Goal: Information Seeking & Learning: Compare options

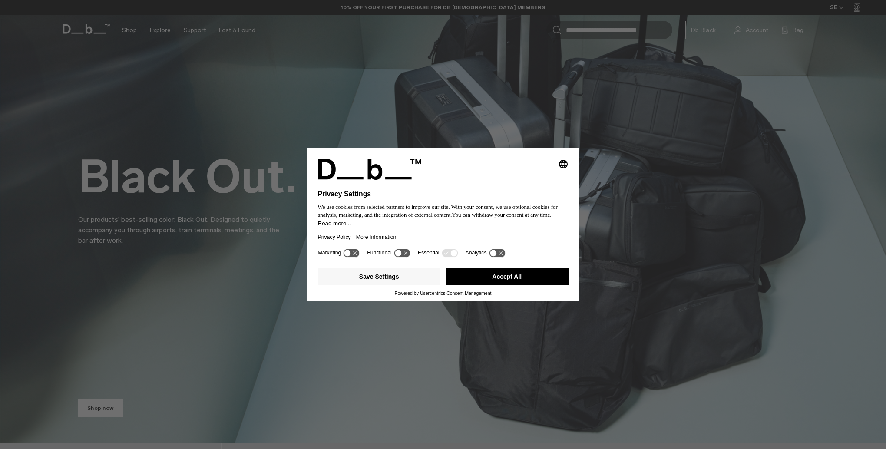
click at [489, 275] on button "Accept All" at bounding box center [506, 276] width 123 height 17
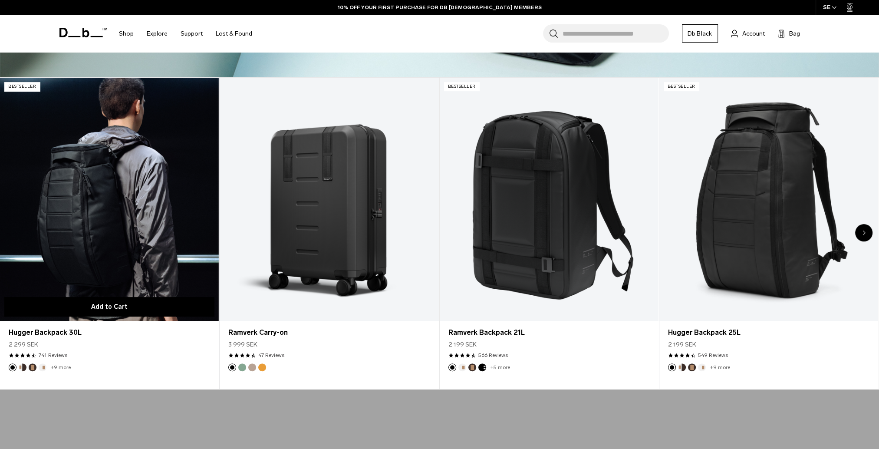
scroll to position [564, 0]
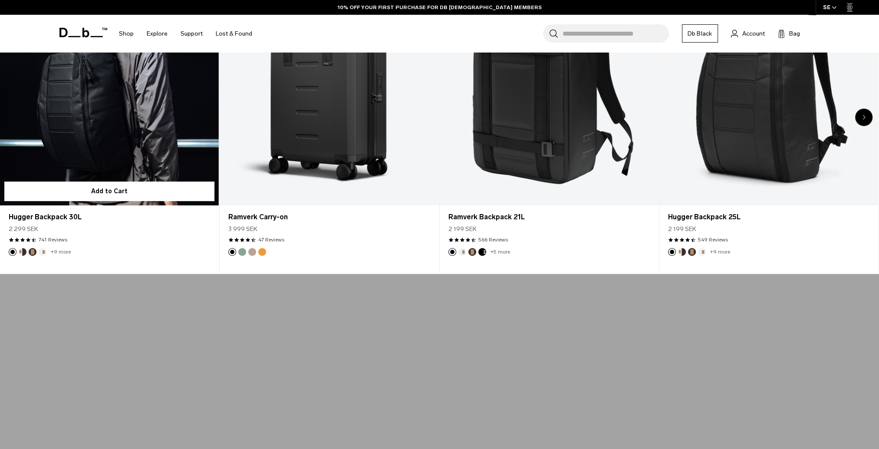
click at [122, 115] on link "Hugger Backpack 30L" at bounding box center [109, 83] width 219 height 243
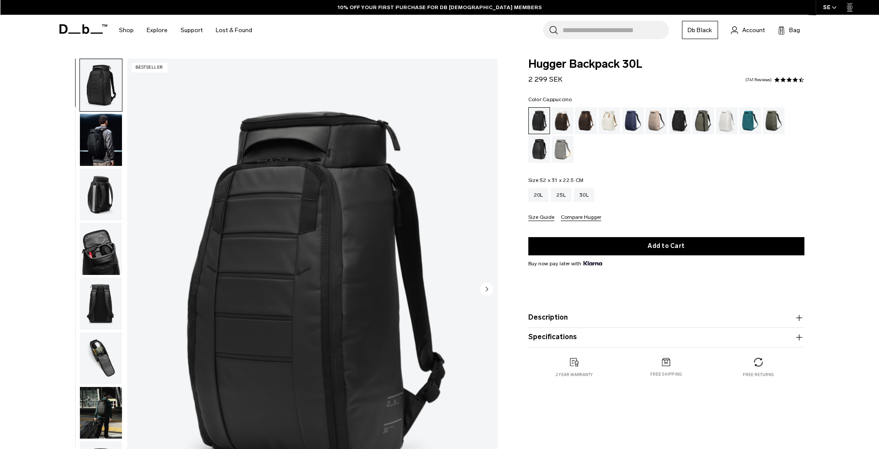
click at [569, 120] on div "Cappuccino" at bounding box center [563, 120] width 22 height 27
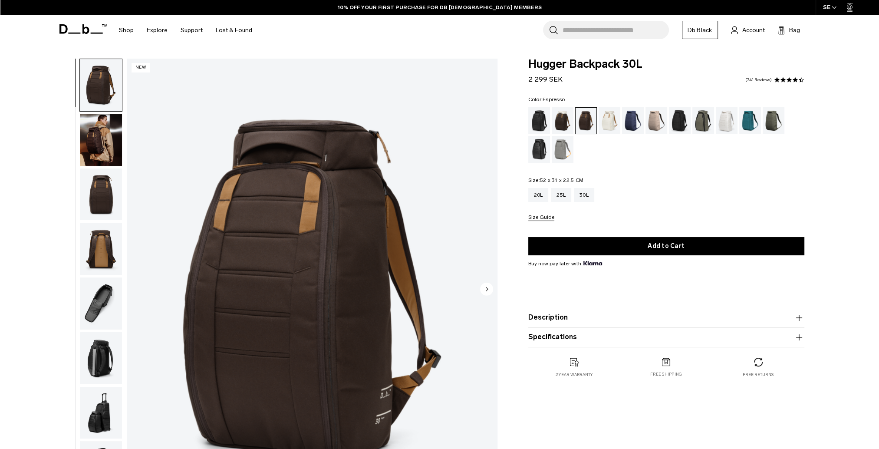
click at [83, 21] on span at bounding box center [83, 29] width 48 height 33
click at [83, 27] on icon at bounding box center [85, 29] width 7 height 10
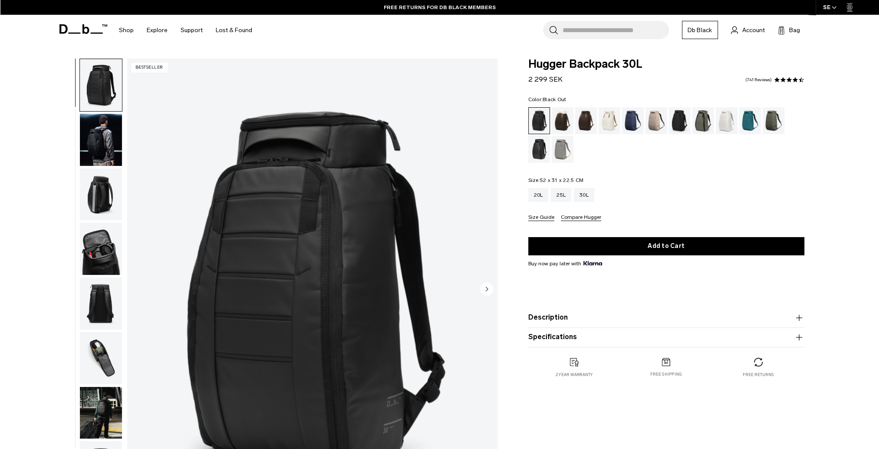
click at [832, 8] on icon "button" at bounding box center [834, 7] width 5 height 3
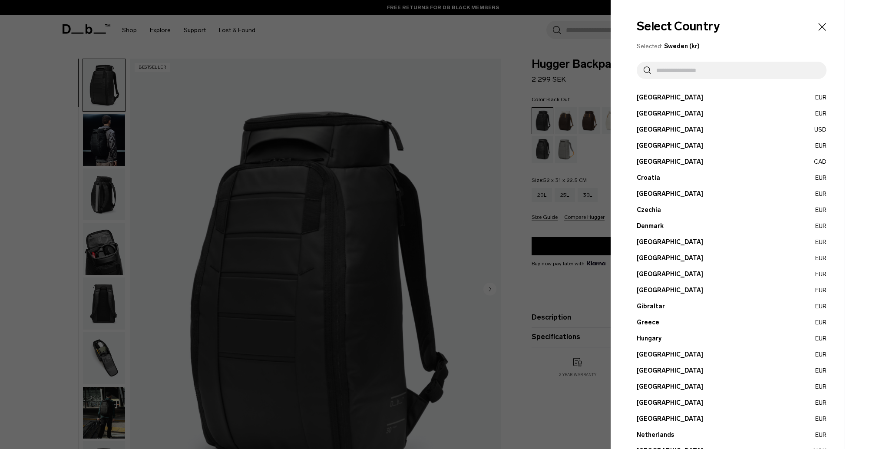
click at [414, 69] on div at bounding box center [443, 224] width 886 height 449
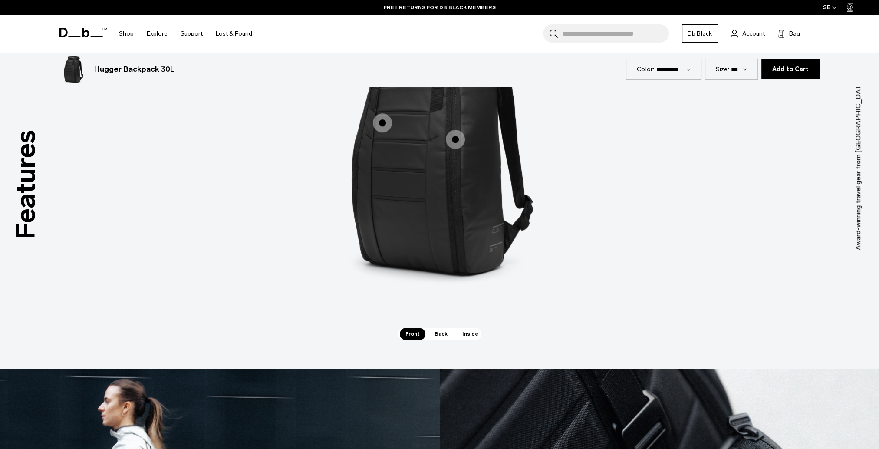
scroll to position [825, 0]
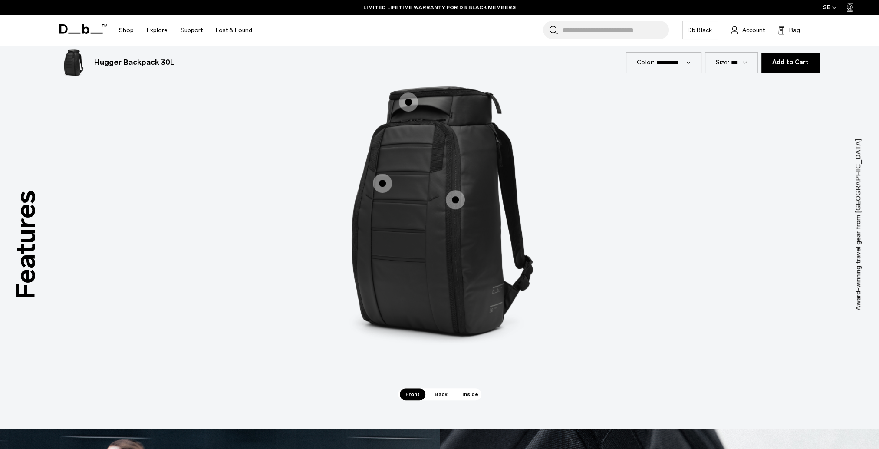
click at [381, 183] on span "1 / 3" at bounding box center [382, 183] width 19 height 19
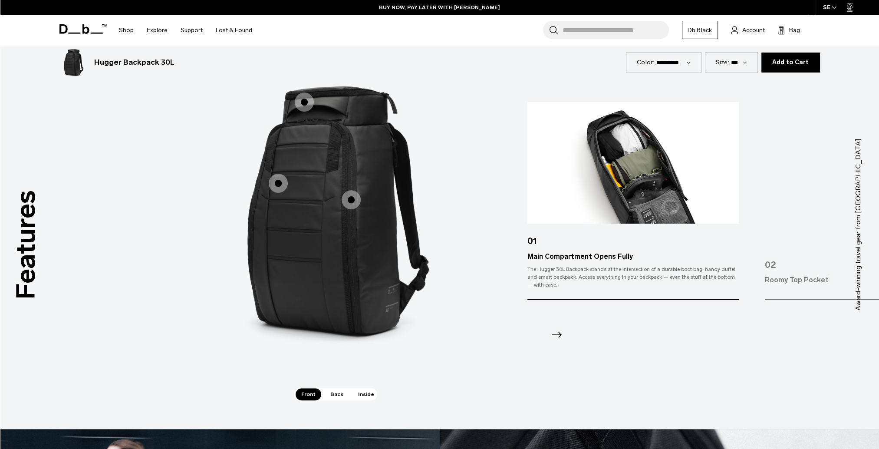
click at [304, 100] on span "1 / 3" at bounding box center [304, 101] width 19 height 19
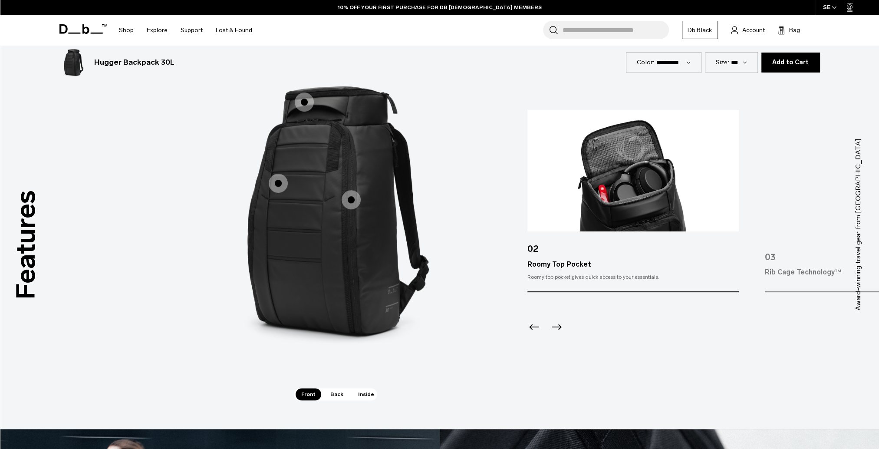
click at [354, 197] on span "1 / 3" at bounding box center [351, 199] width 19 height 19
click at [350, 200] on span "1 / 3" at bounding box center [351, 199] width 19 height 19
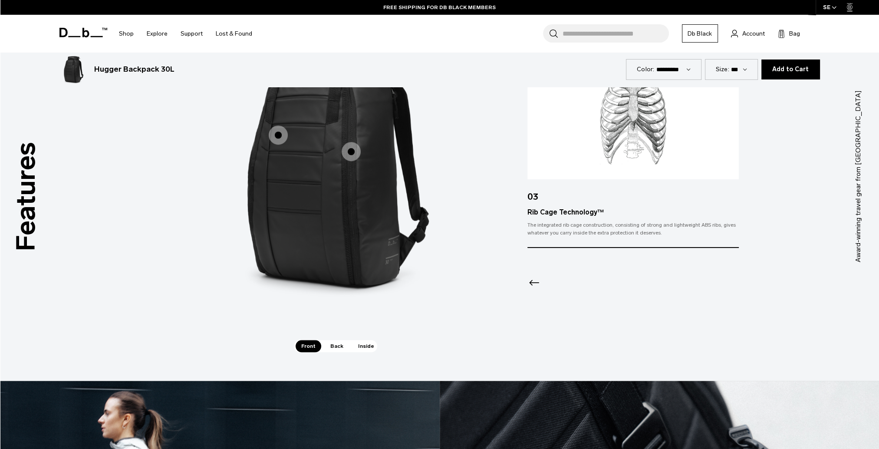
scroll to position [781, 0]
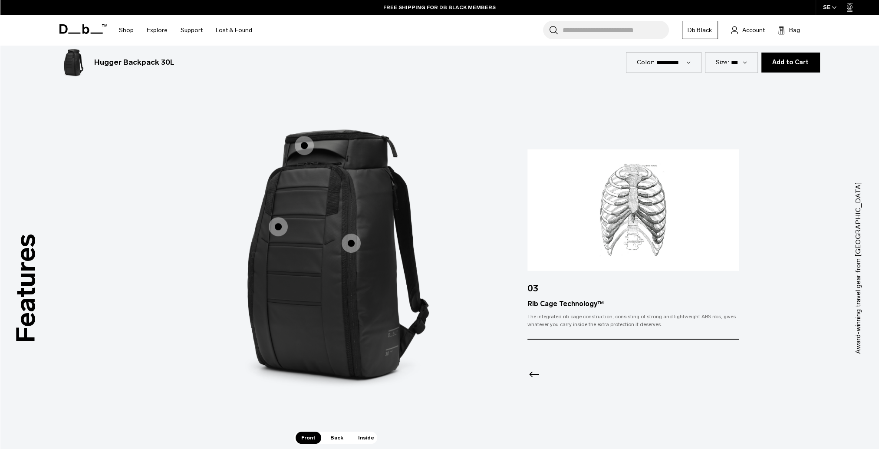
click at [339, 438] on span "Back" at bounding box center [337, 438] width 24 height 12
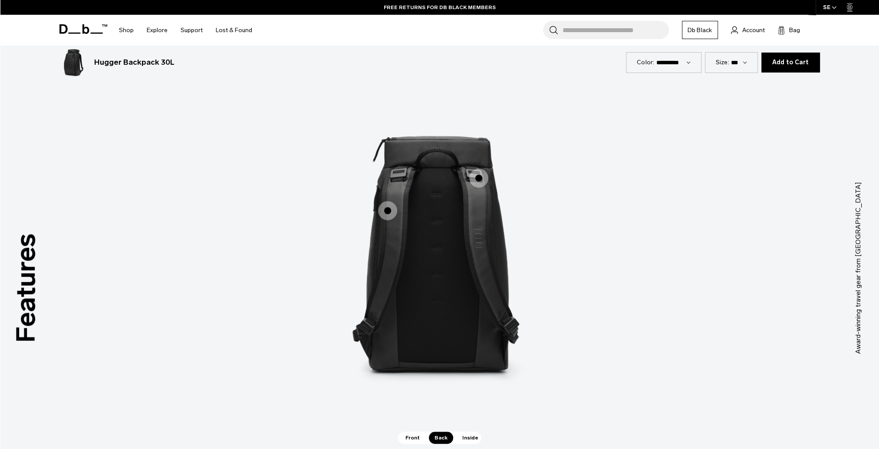
click at [384, 207] on span "2 / 3" at bounding box center [387, 210] width 19 height 19
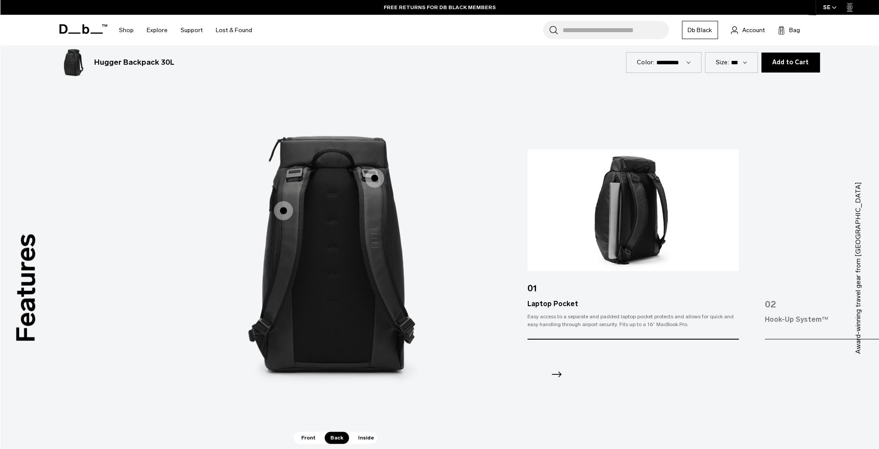
click at [370, 175] on span "2 / 3" at bounding box center [374, 177] width 19 height 19
click at [372, 178] on span "2 / 3" at bounding box center [374, 177] width 19 height 19
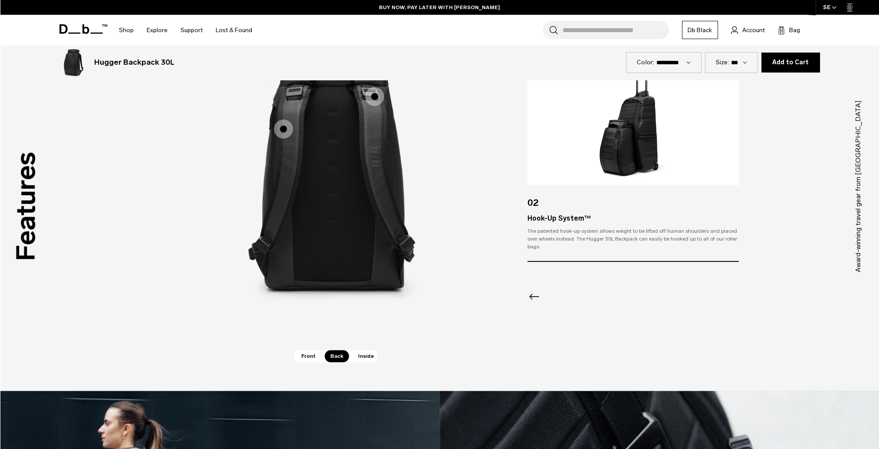
scroll to position [955, 0]
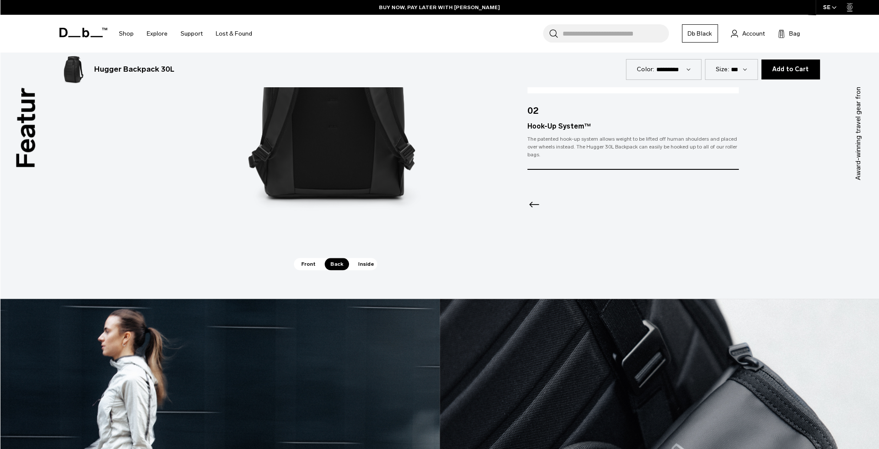
click at [359, 261] on span "Inside" at bounding box center [366, 264] width 27 height 12
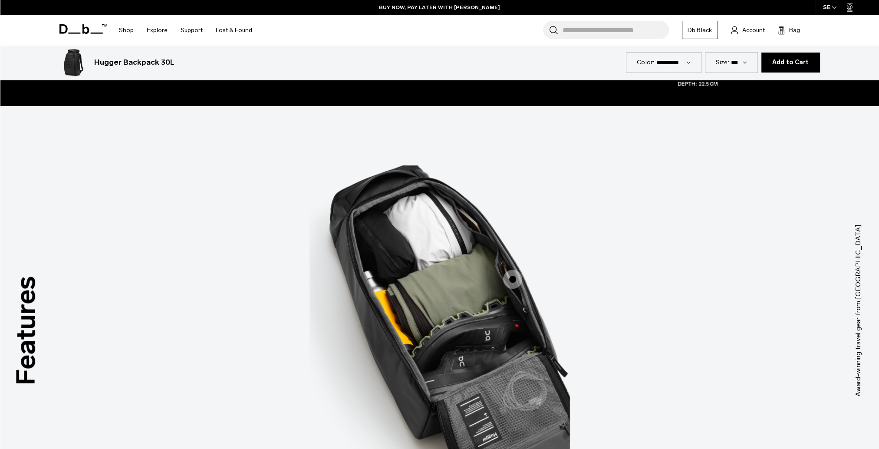
scroll to position [738, 0]
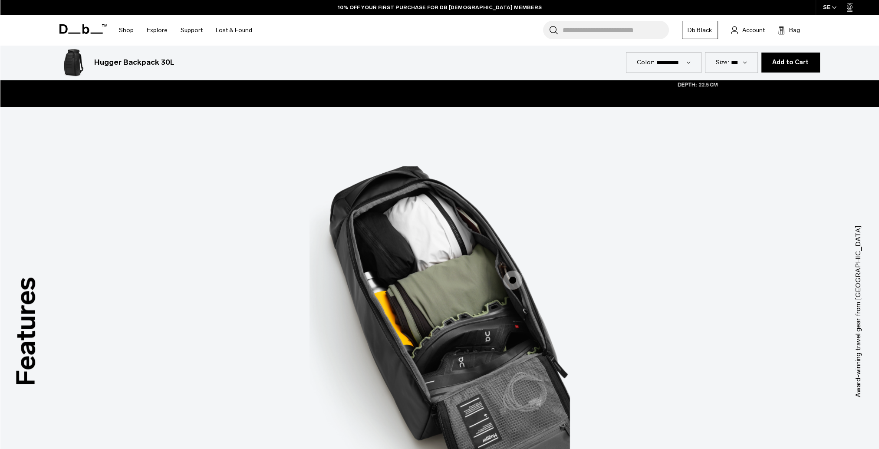
click at [511, 283] on span "3 / 3" at bounding box center [512, 279] width 19 height 19
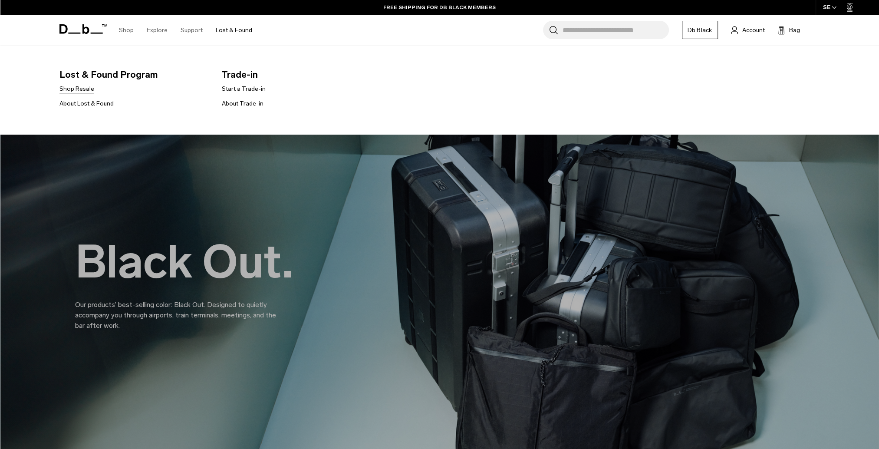
click at [91, 88] on link "Shop Resale" at bounding box center [76, 88] width 35 height 9
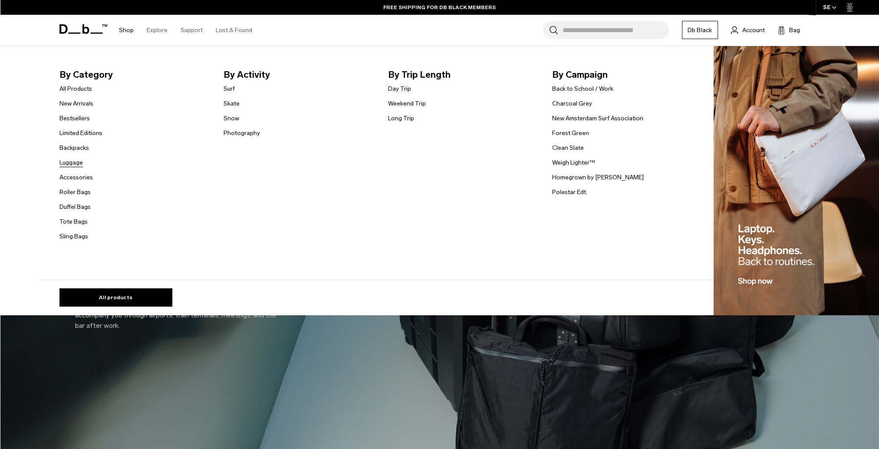
click at [80, 164] on link "Luggage" at bounding box center [70, 162] width 23 height 9
click at [79, 208] on link "Duffel Bags" at bounding box center [74, 206] width 31 height 9
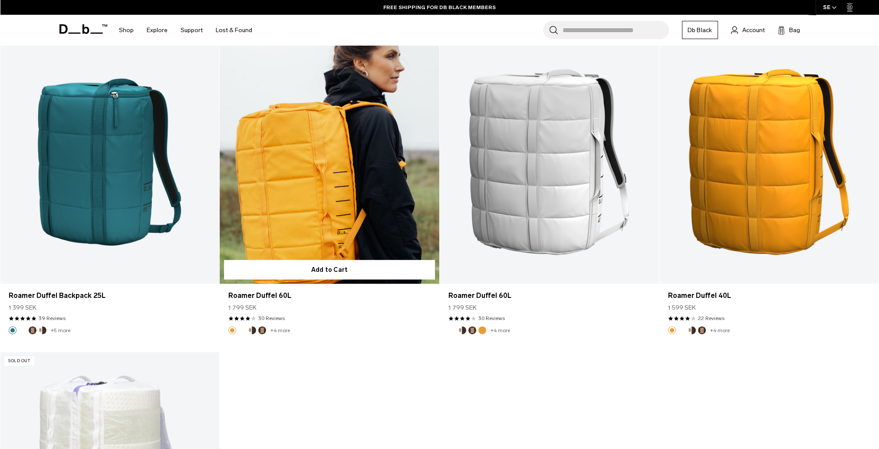
scroll to position [2648, 0]
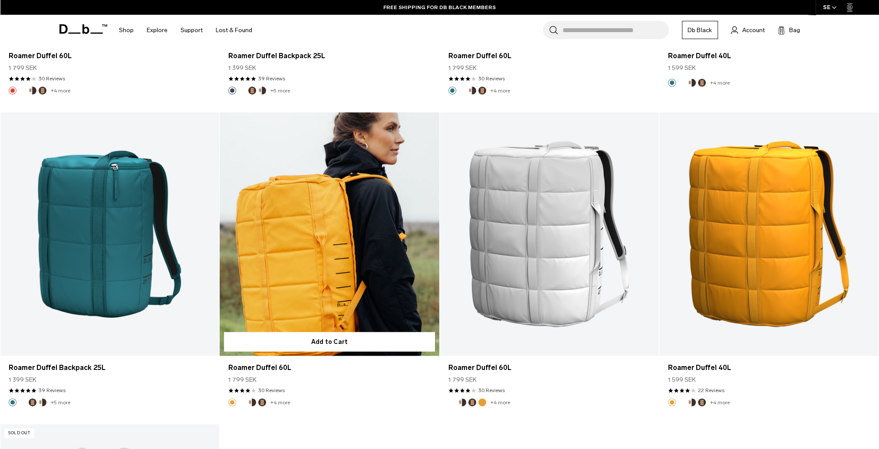
click at [255, 226] on link "Roamer Duffel 60L" at bounding box center [329, 234] width 219 height 244
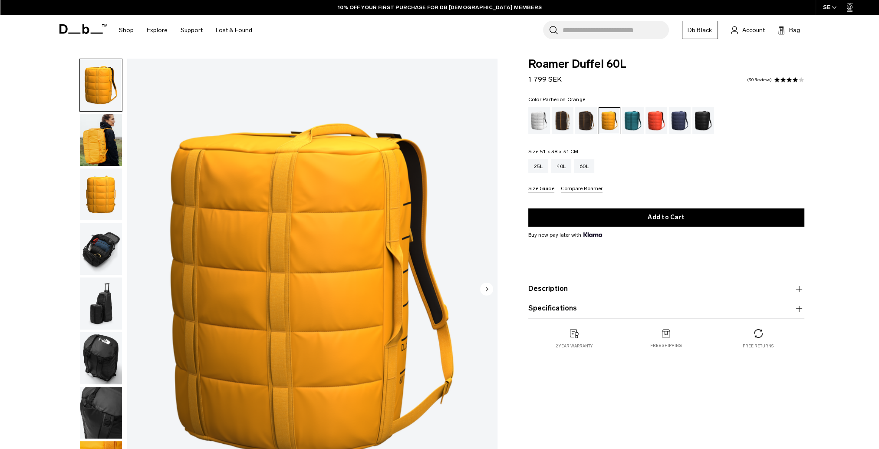
click at [106, 249] on img "button" at bounding box center [101, 249] width 42 height 52
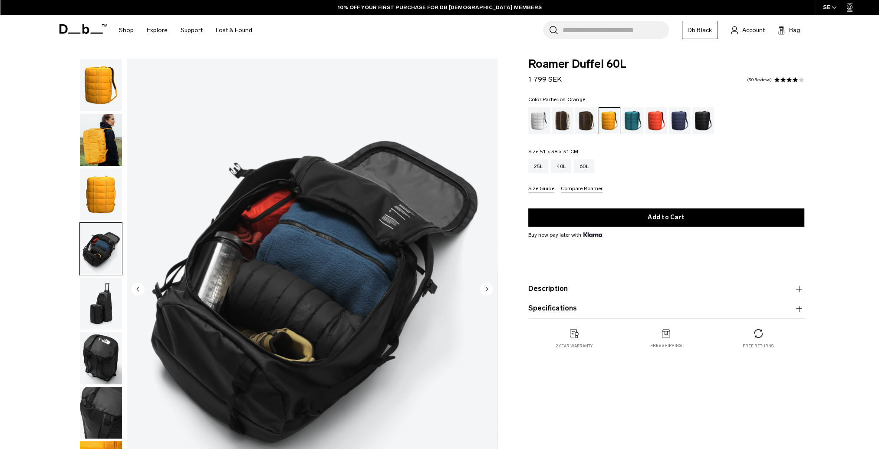
click at [106, 249] on img "button" at bounding box center [101, 249] width 42 height 52
click at [93, 311] on img "button" at bounding box center [101, 303] width 42 height 52
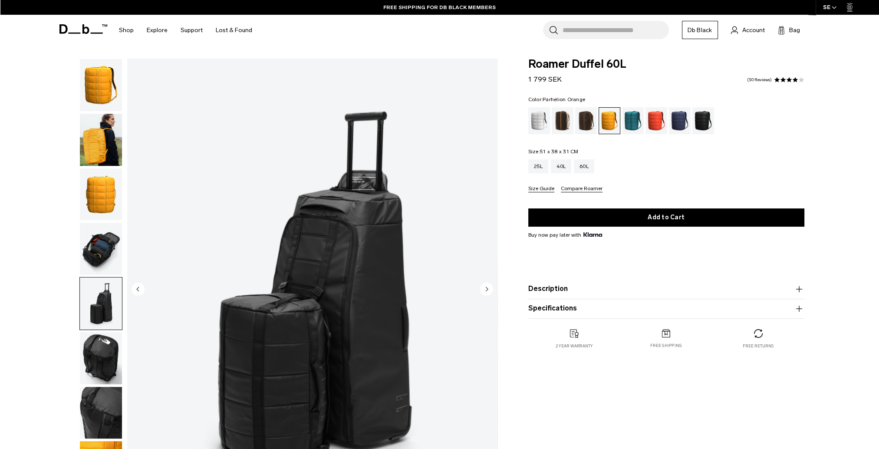
click at [108, 241] on img "button" at bounding box center [101, 249] width 42 height 52
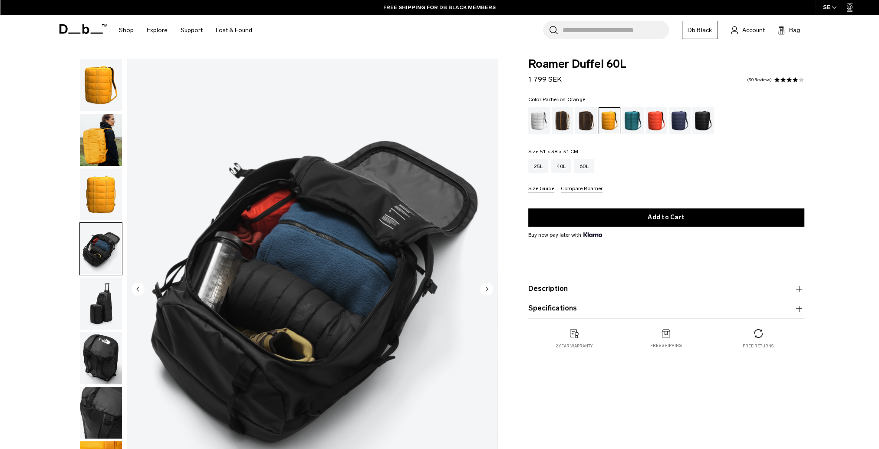
click at [94, 380] on img "button" at bounding box center [101, 358] width 42 height 52
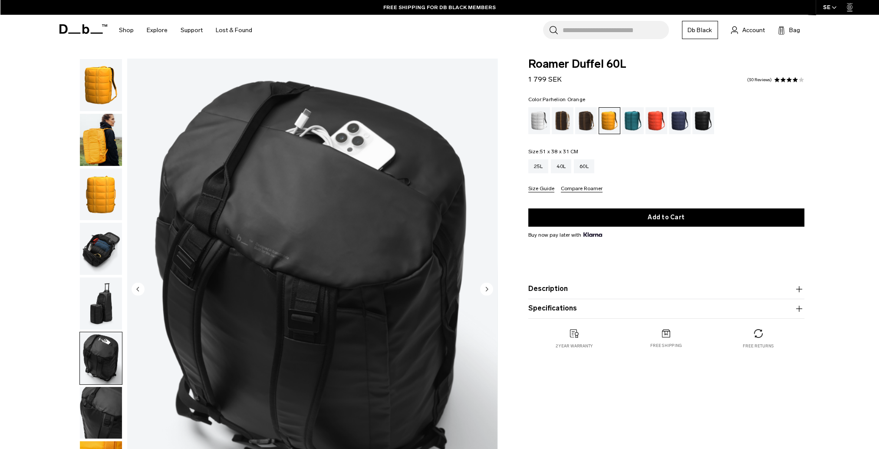
click at [109, 400] on img "button" at bounding box center [101, 413] width 42 height 52
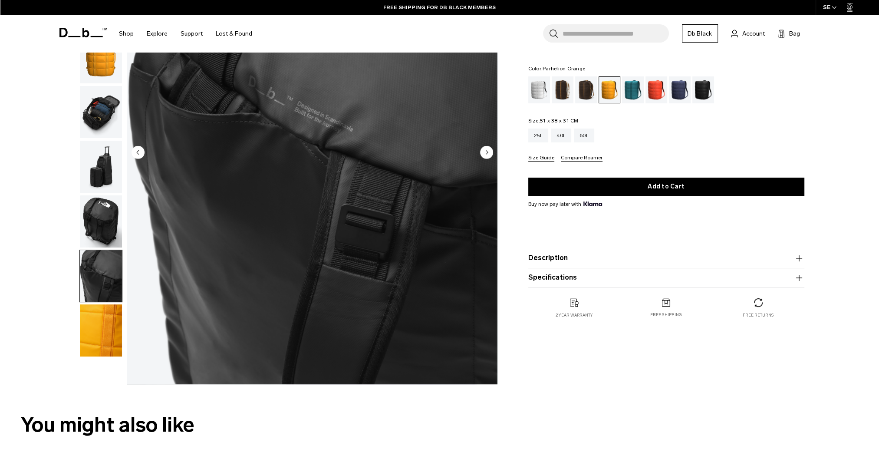
scroll to position [260, 0]
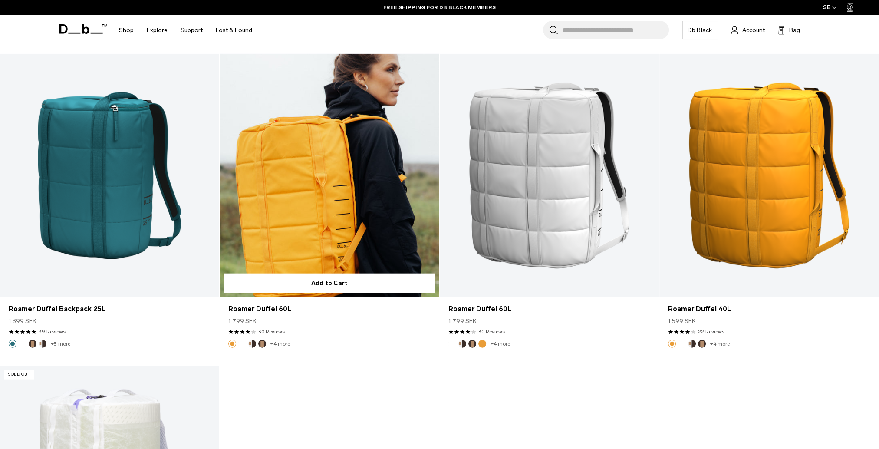
scroll to position [2692, 0]
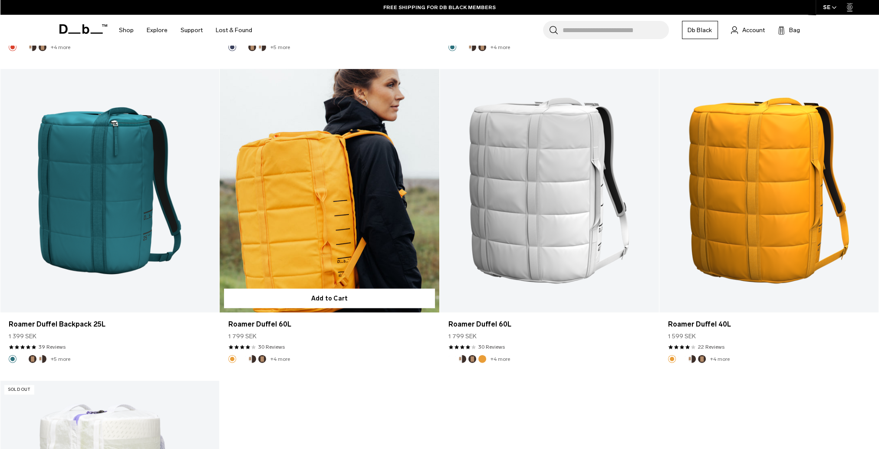
click at [290, 356] on footer "+4 more" at bounding box center [329, 359] width 219 height 8
click at [281, 357] on link "+4 more" at bounding box center [280, 359] width 20 height 6
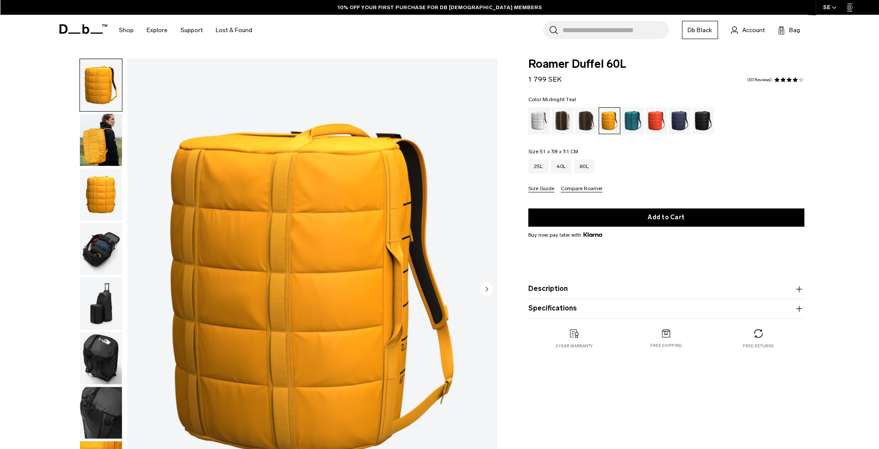
click at [632, 120] on div "Midnight Teal" at bounding box center [633, 120] width 22 height 27
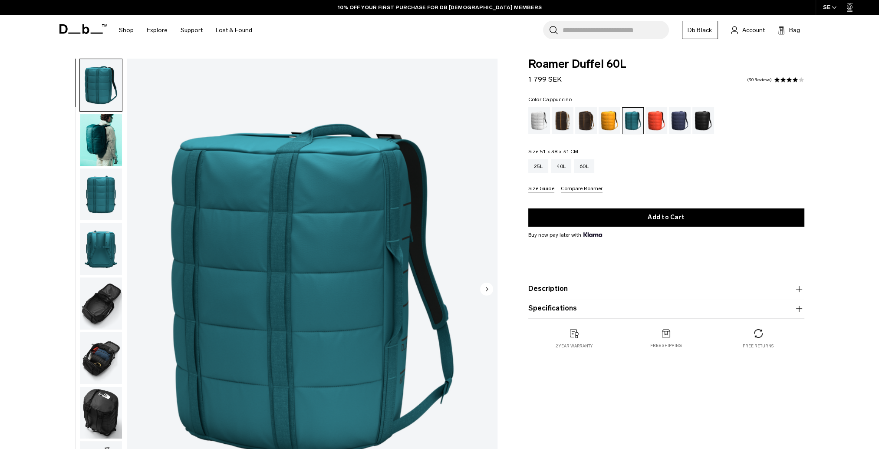
click at [557, 121] on div "Cappuccino" at bounding box center [563, 120] width 22 height 27
drag, startPoint x: 66, startPoint y: 82, endPoint x: 71, endPoint y: 86, distance: 5.7
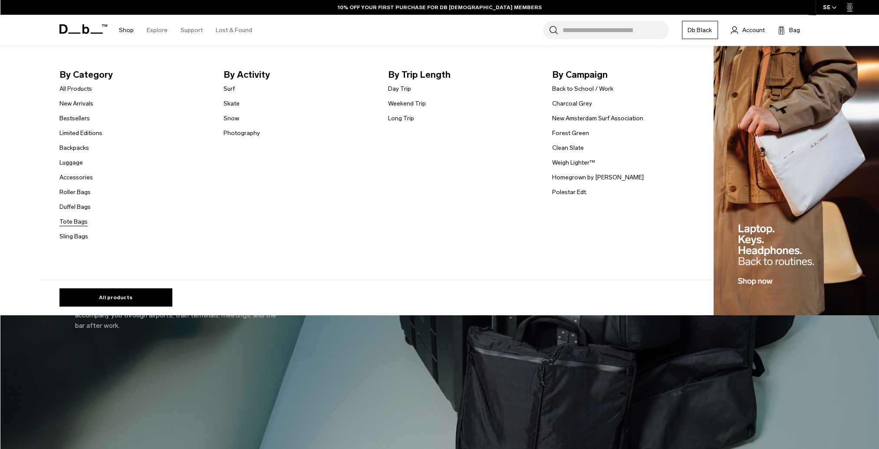
click at [79, 222] on link "Tote Bags" at bounding box center [73, 221] width 28 height 9
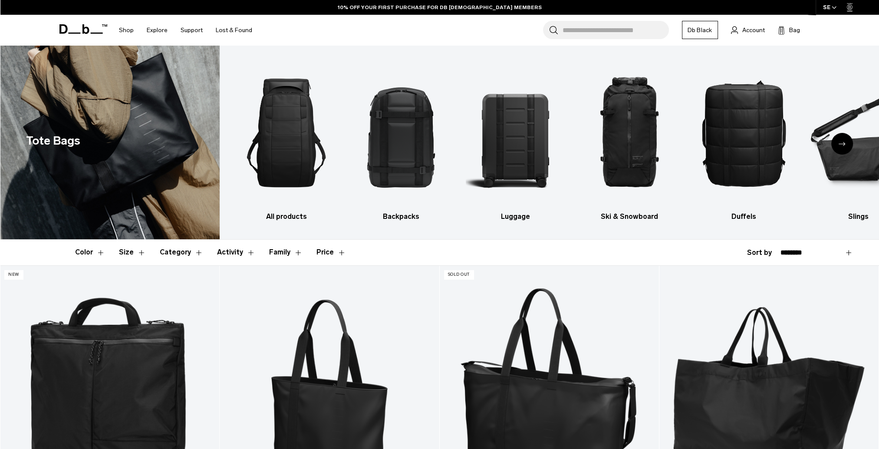
click at [849, 138] on div "Next slide" at bounding box center [842, 144] width 22 height 22
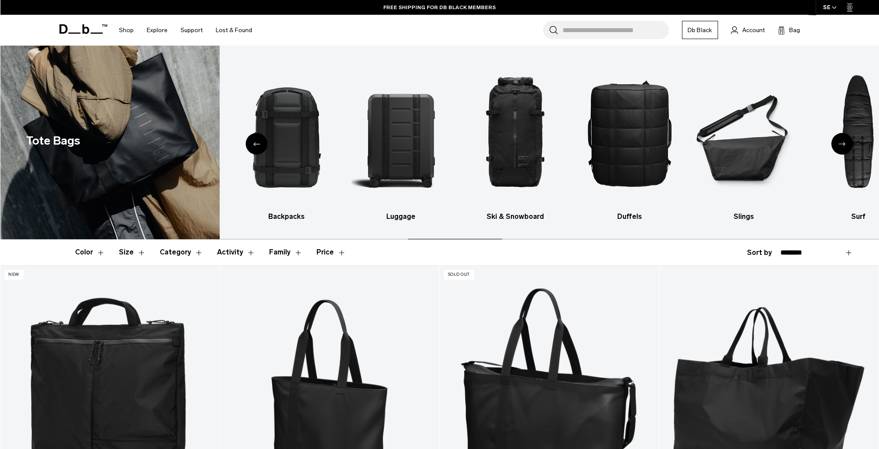
click at [849, 138] on div "Next slide" at bounding box center [842, 144] width 22 height 22
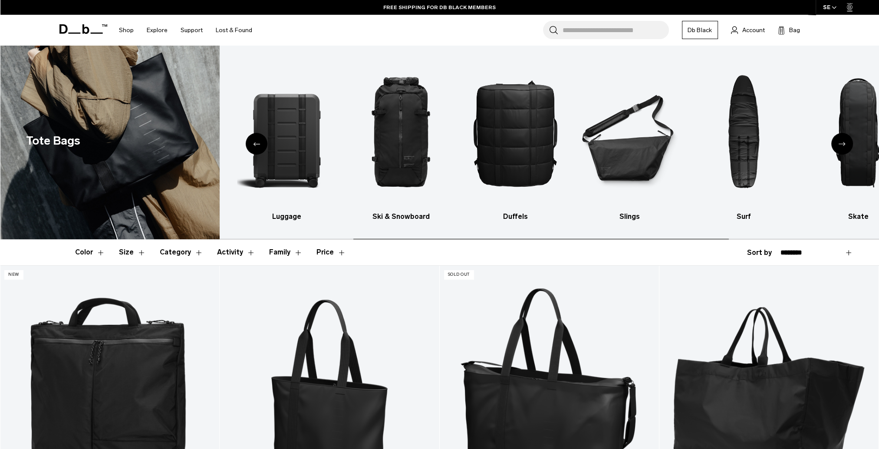
click at [849, 138] on div "Next slide" at bounding box center [842, 144] width 22 height 22
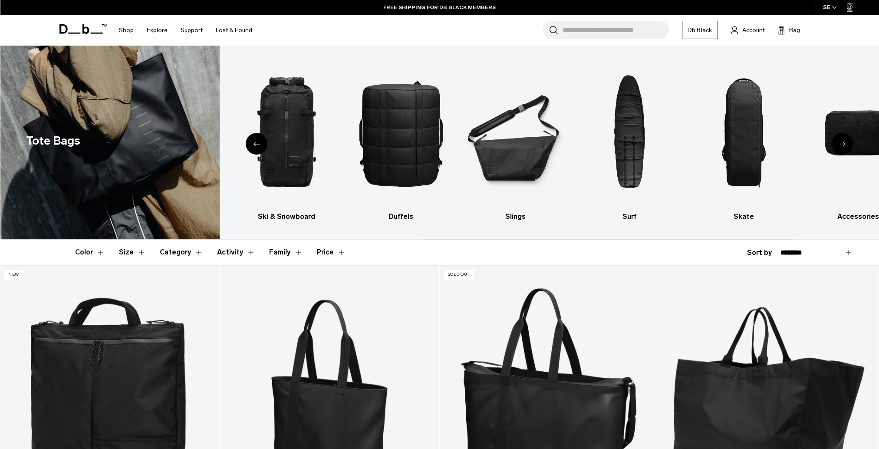
click at [849, 138] on div "Next slide" at bounding box center [842, 144] width 22 height 22
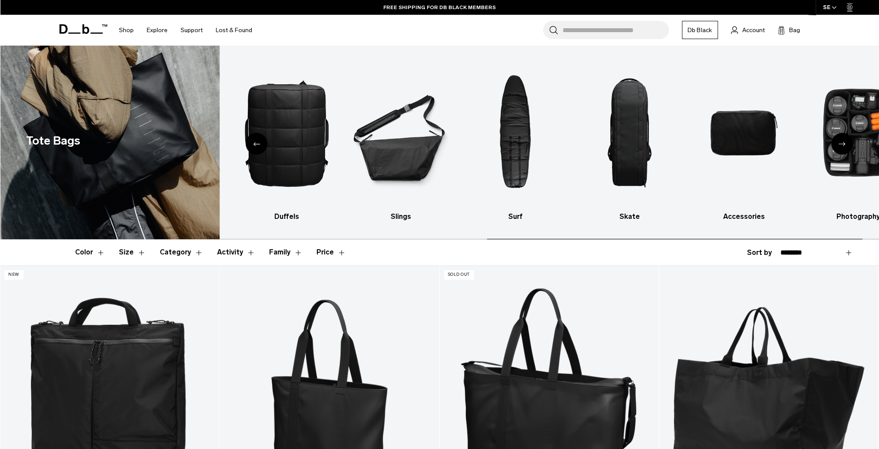
click at [849, 138] on div "Next slide" at bounding box center [842, 144] width 22 height 22
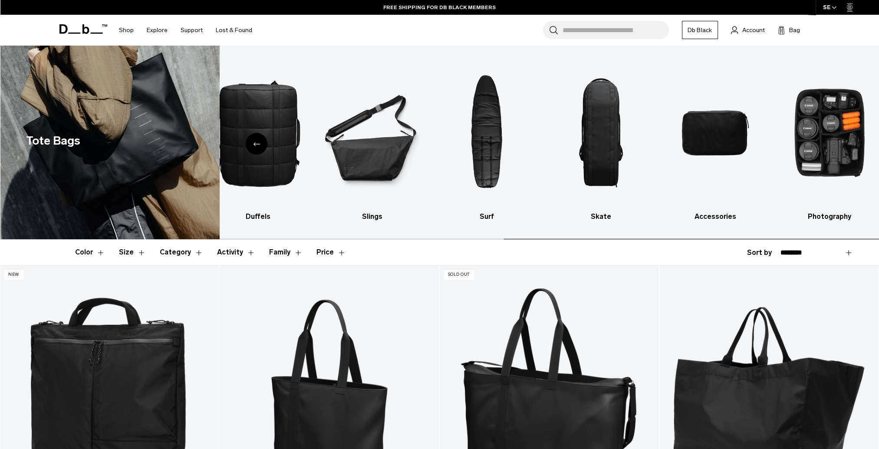
click at [849, 138] on img "10 / 10" at bounding box center [829, 133] width 99 height 148
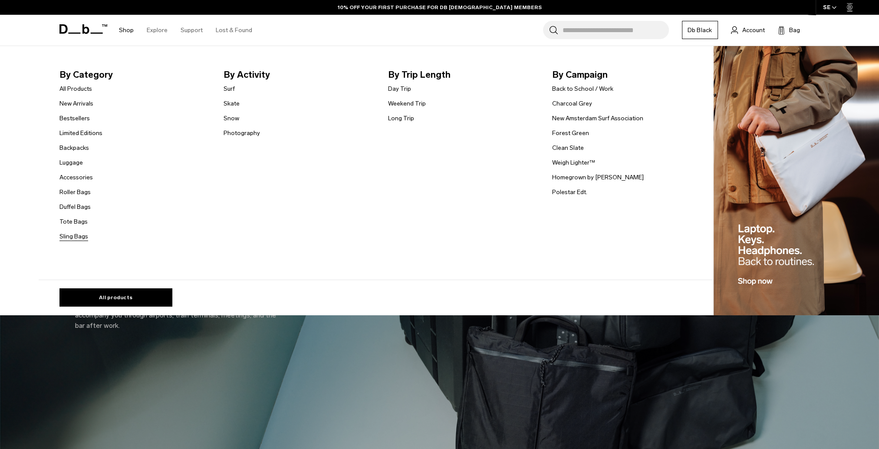
click at [79, 239] on link "Sling Bags" at bounding box center [73, 236] width 29 height 9
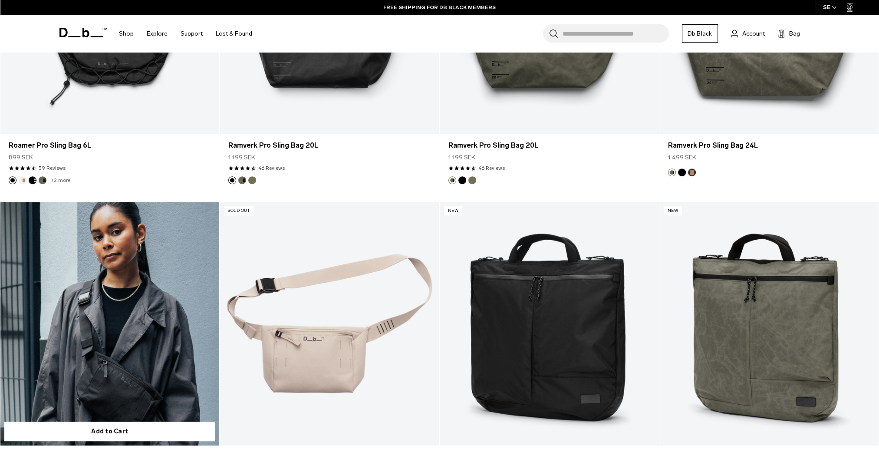
scroll to position [702, 0]
